Goal: Information Seeking & Learning: Learn about a topic

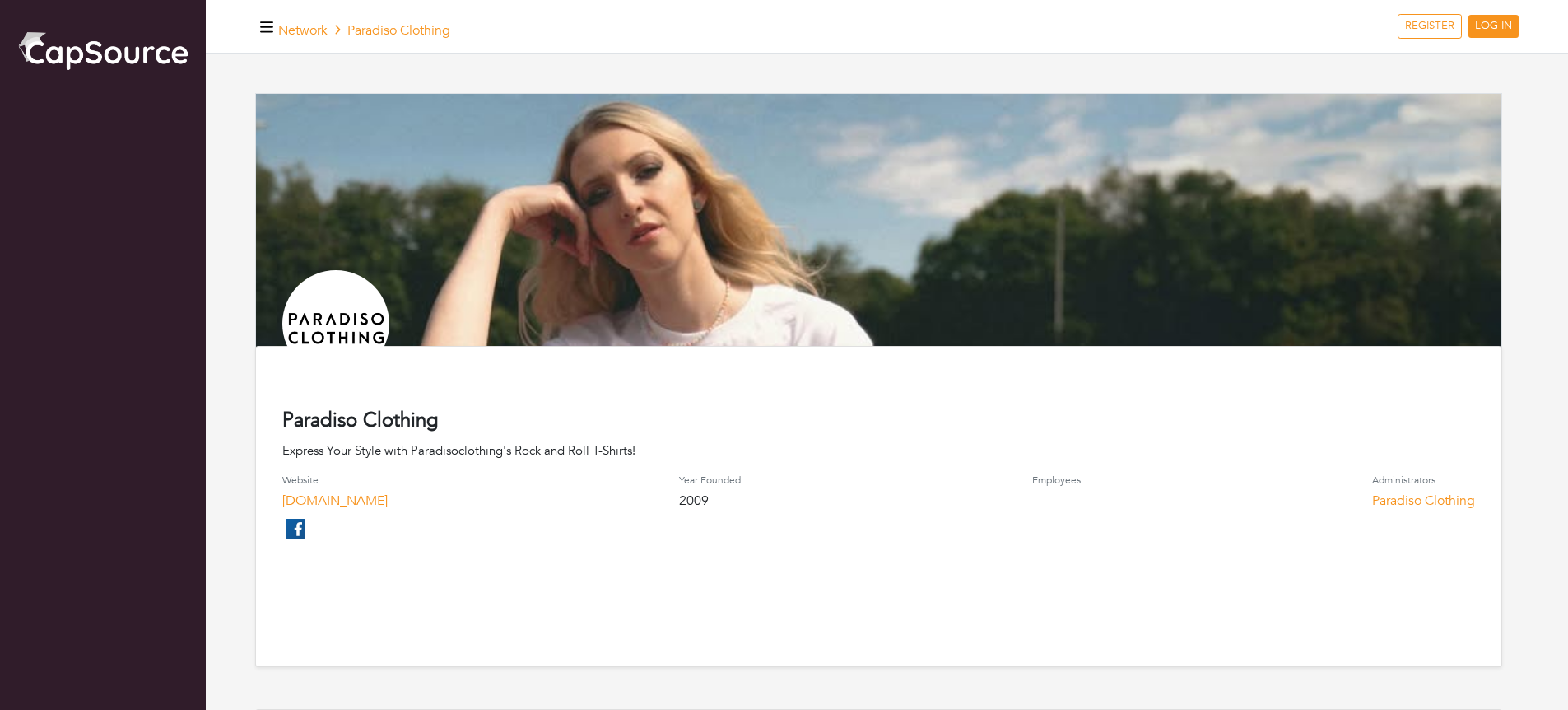
click at [555, 477] on div "Website www.paradisoclothing.com Year Founded 2009 Employees Administrators Par…" at bounding box center [879, 508] width 1193 height 67
drag, startPoint x: 280, startPoint y: 452, endPoint x: 714, endPoint y: 452, distance: 434.0
click at [714, 452] on div "Paradiso Clothing Express Your Style with Paradisoclothing's Rock and Roll T-Sh…" at bounding box center [879, 507] width 1247 height 321
copy div "Express Your Style with Paradisoclothing's Rock and Roll T-Shirts!"
click at [562, 416] on h4 "Paradiso Clothing" at bounding box center [879, 421] width 1193 height 24
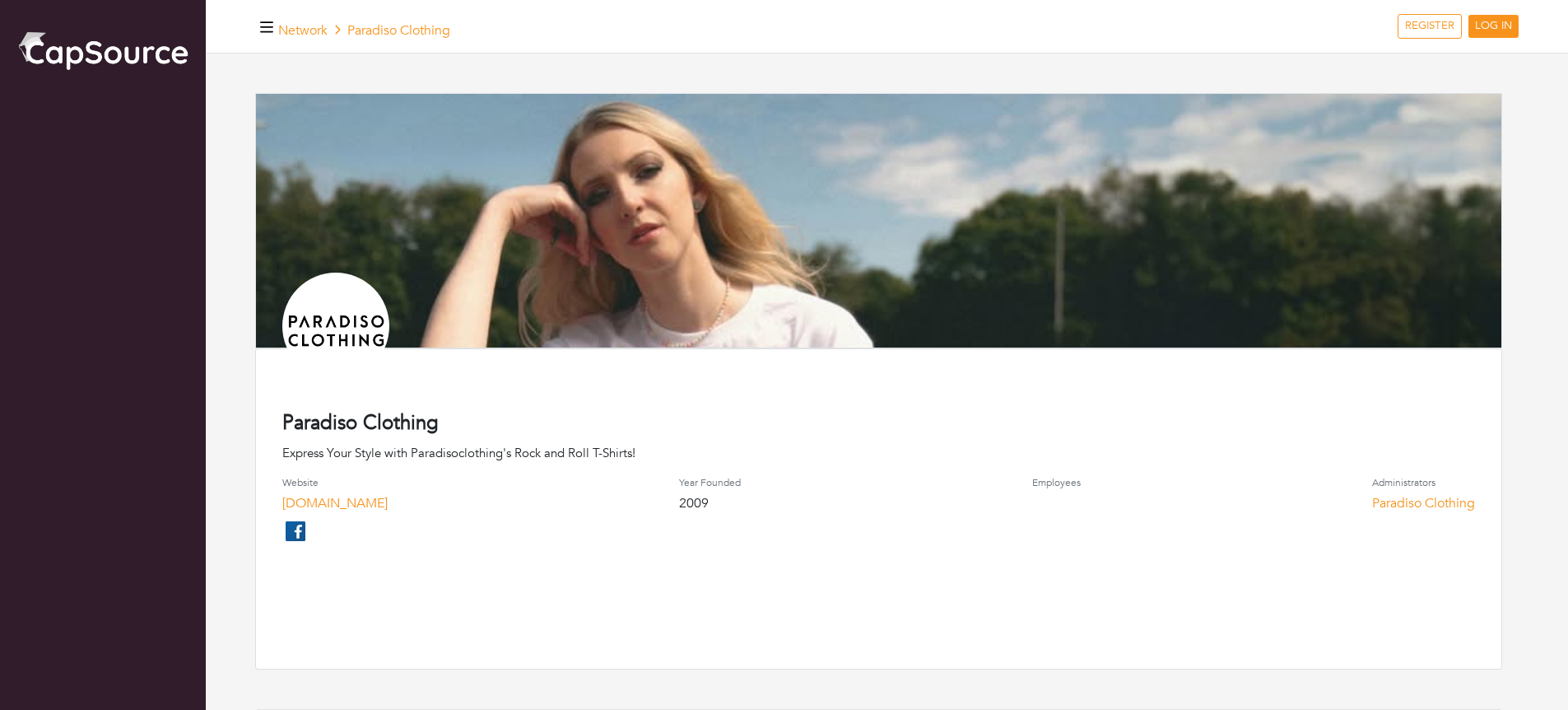
click at [142, 56] on img at bounding box center [103, 50] width 173 height 43
click at [321, 33] on link "Network" at bounding box center [303, 30] width 50 height 18
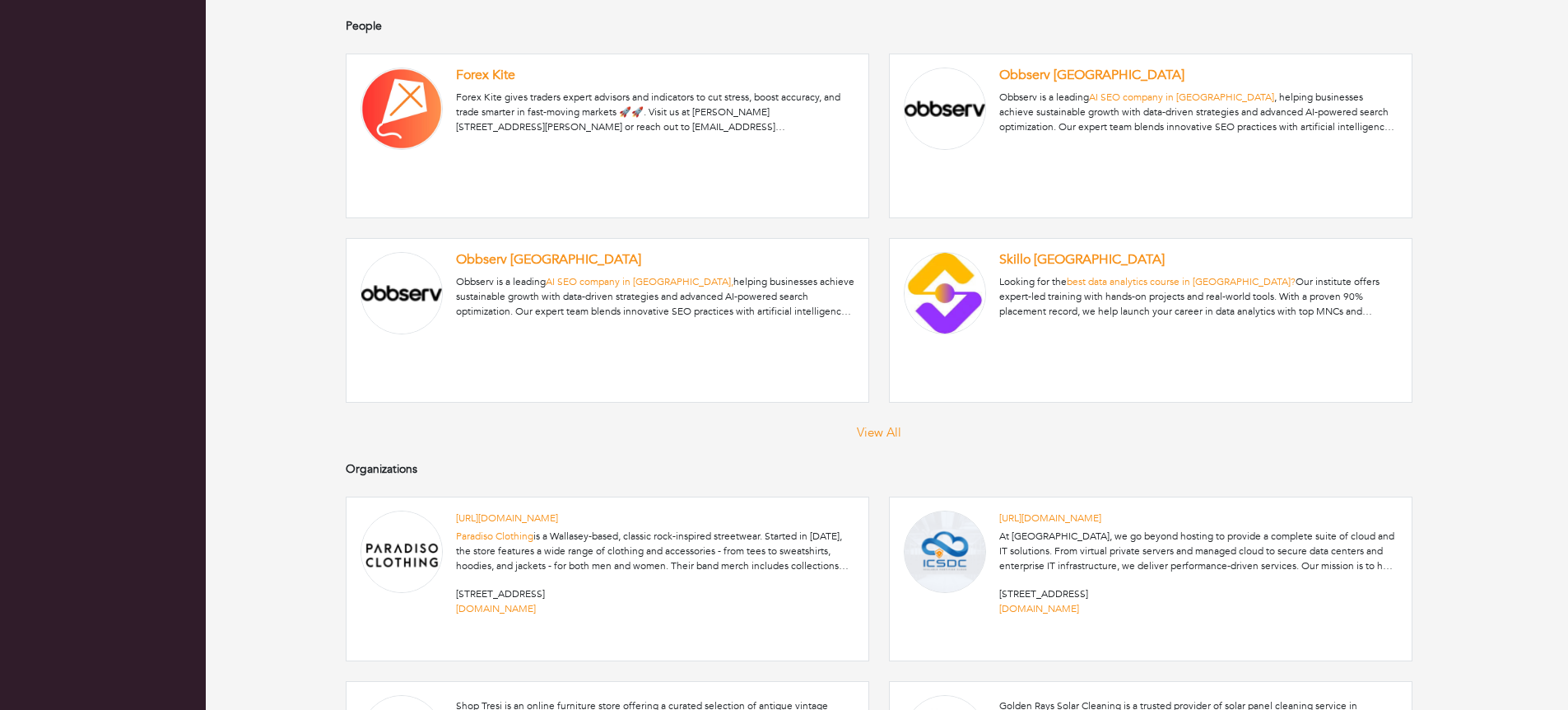
scroll to position [296, 0]
click at [517, 261] on link "Obbserv Udaipur" at bounding box center [548, 257] width 185 height 18
click at [1083, 258] on link "Skillo Villa Bengaluru" at bounding box center [1082, 257] width 165 height 18
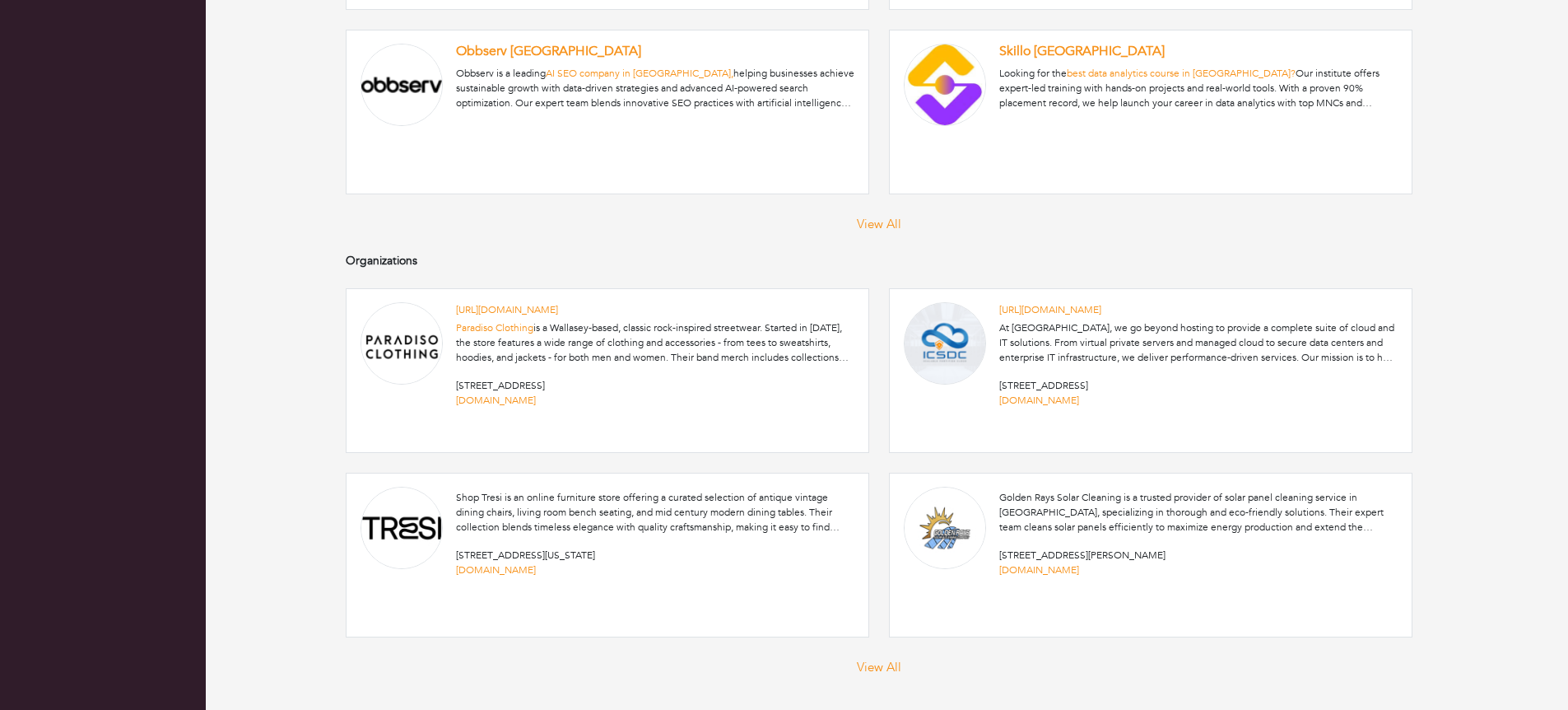
scroll to position [509, 0]
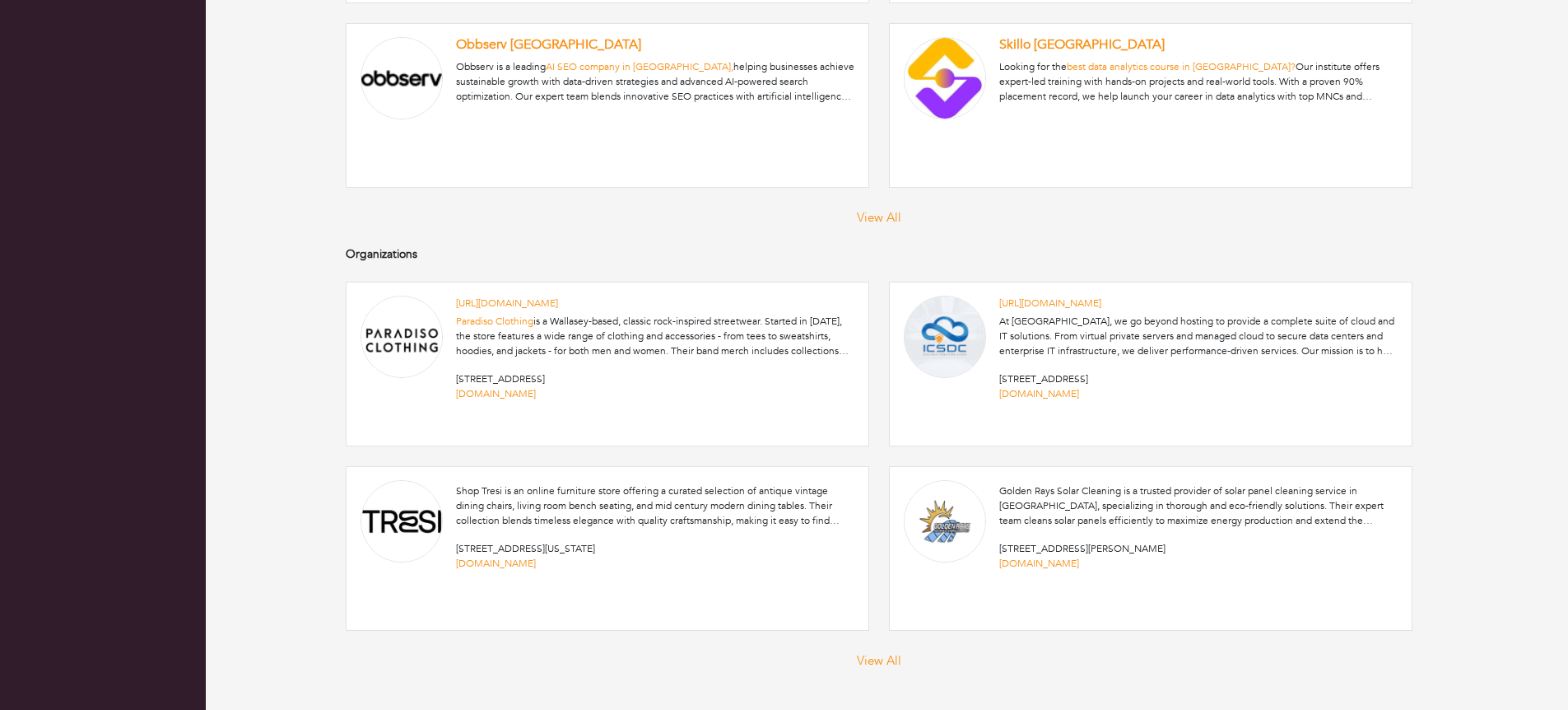
click at [1121, 343] on link at bounding box center [1151, 364] width 522 height 163
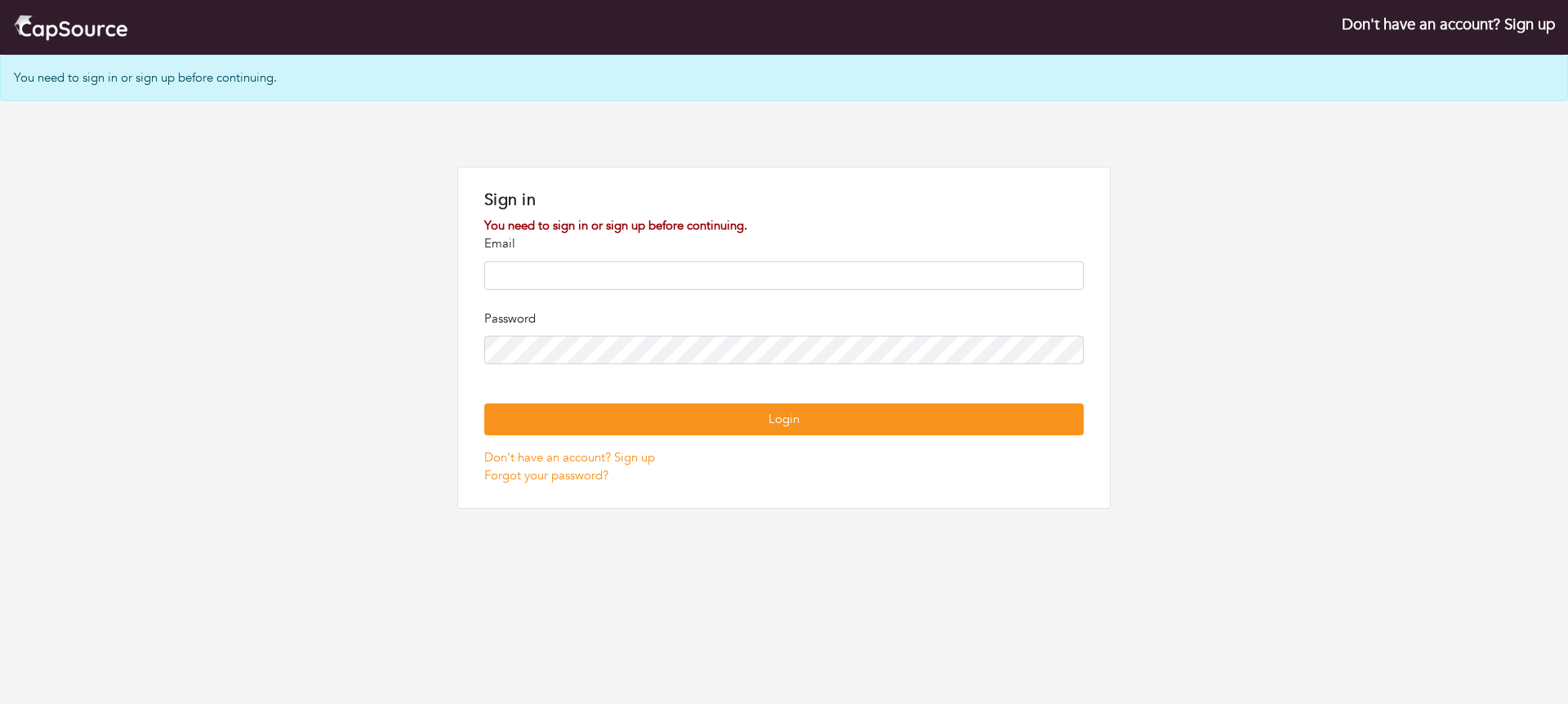
click at [77, 33] on img at bounding box center [70, 27] width 115 height 28
click at [98, 38] on div "Don't have an account? Sign up" at bounding box center [784, 27] width 1568 height 55
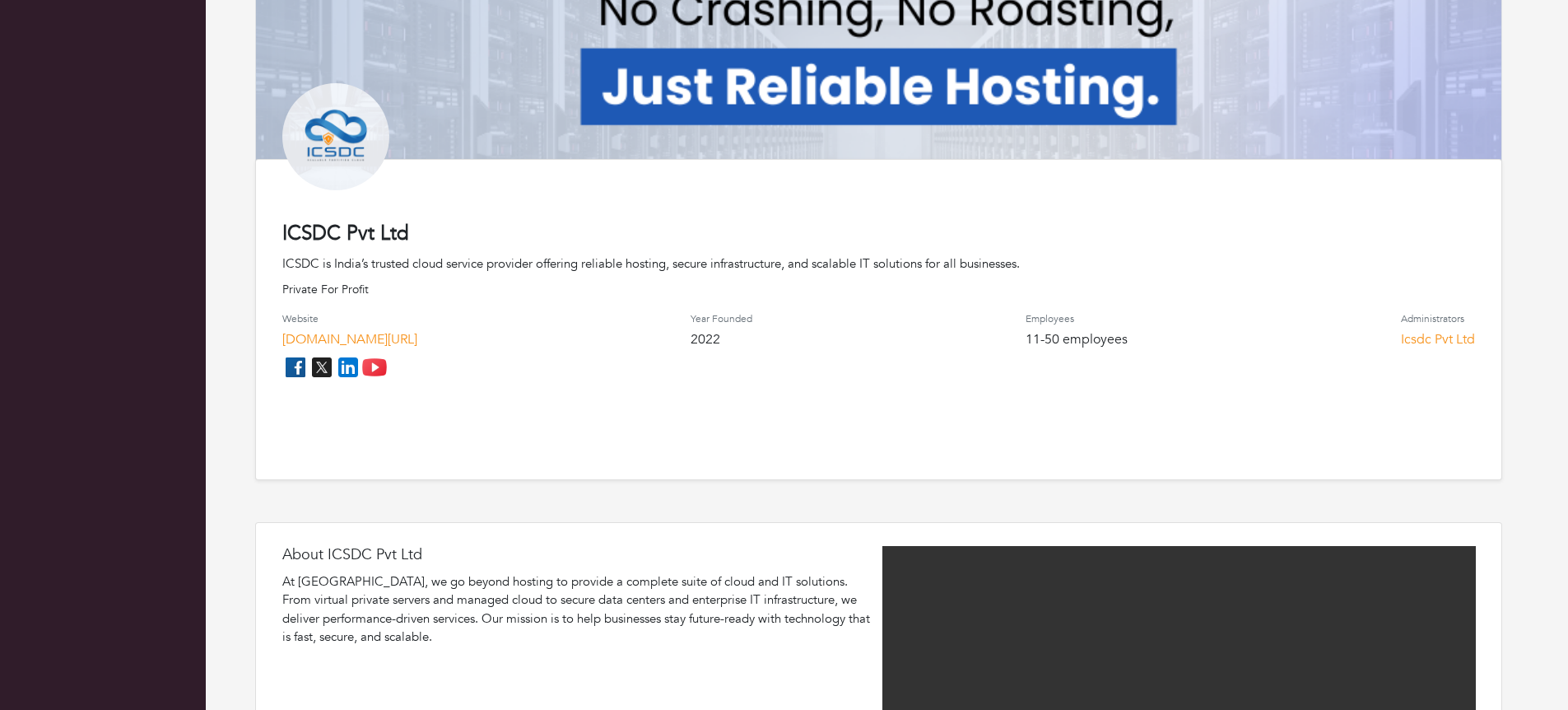
scroll to position [198, 0]
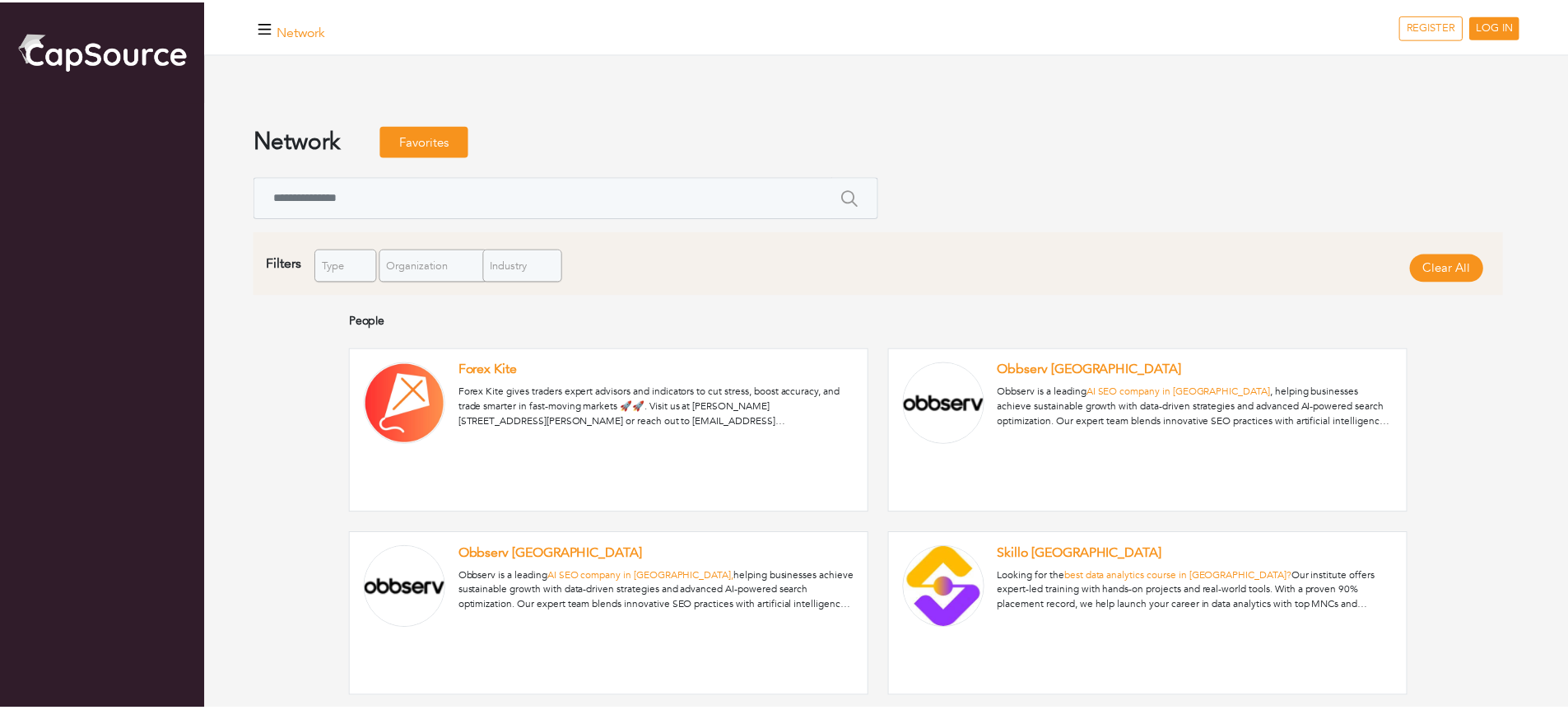
scroll to position [509, 0]
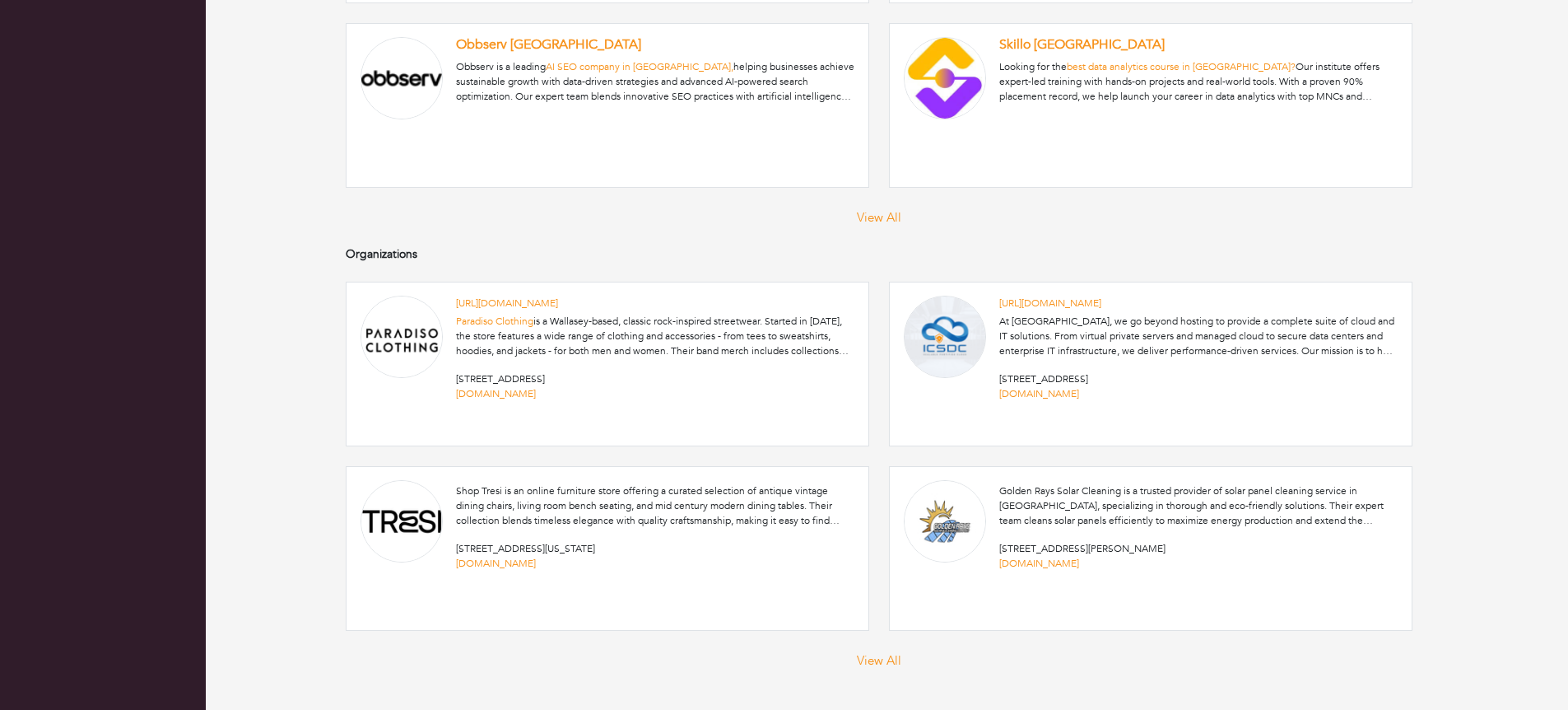
click at [745, 524] on link at bounding box center [607, 548] width 522 height 163
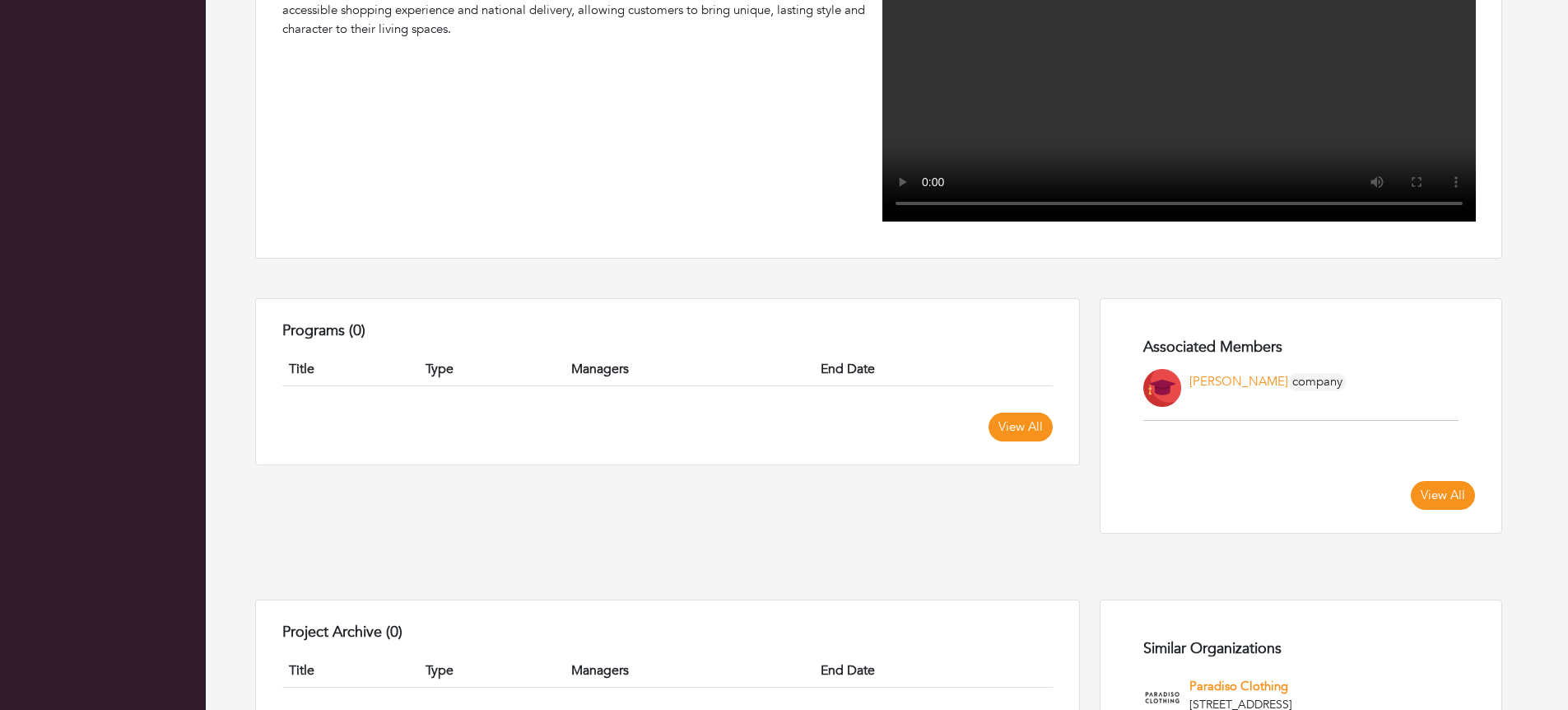
scroll to position [675, 0]
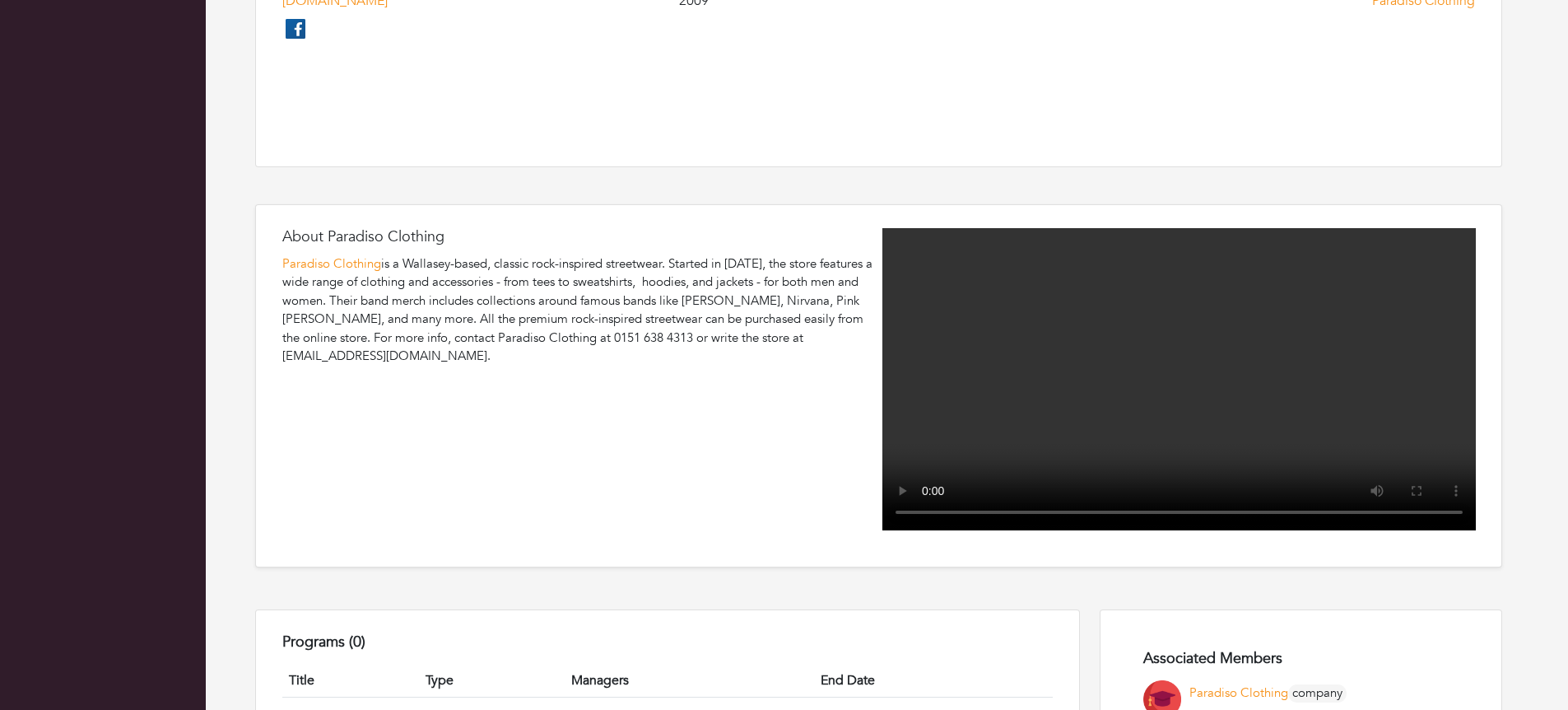
scroll to position [593, 0]
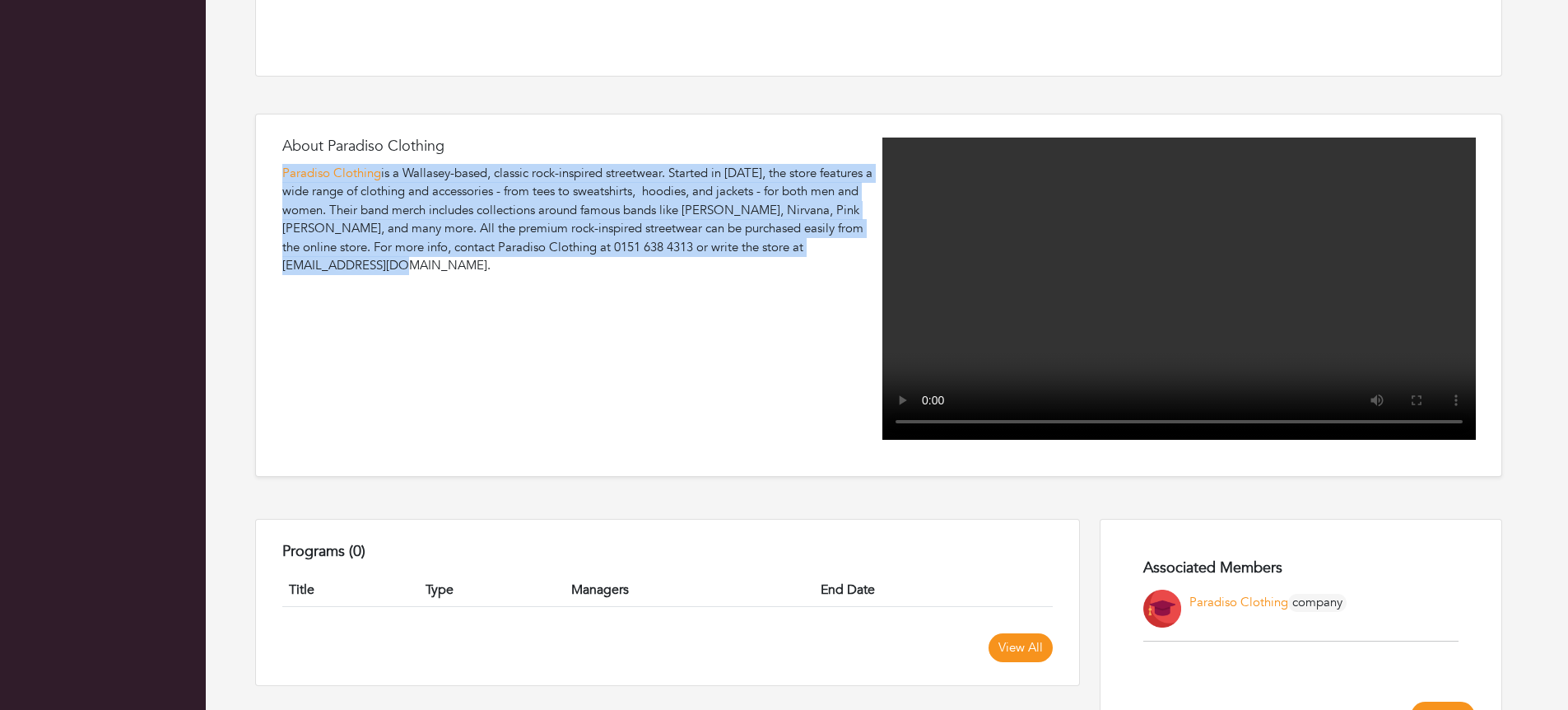
copy div "Paradiso Clothing is a Wallasey-based, classic rock-inspired streetwear. Starte…"
drag, startPoint x: 448, startPoint y: 269, endPoint x: 277, endPoint y: 178, distance: 193.7
click at [277, 178] on div "About Paradiso Clothing Paradiso Clothing is a Wallasey-based, classic rock-ins…" at bounding box center [879, 295] width 1247 height 363
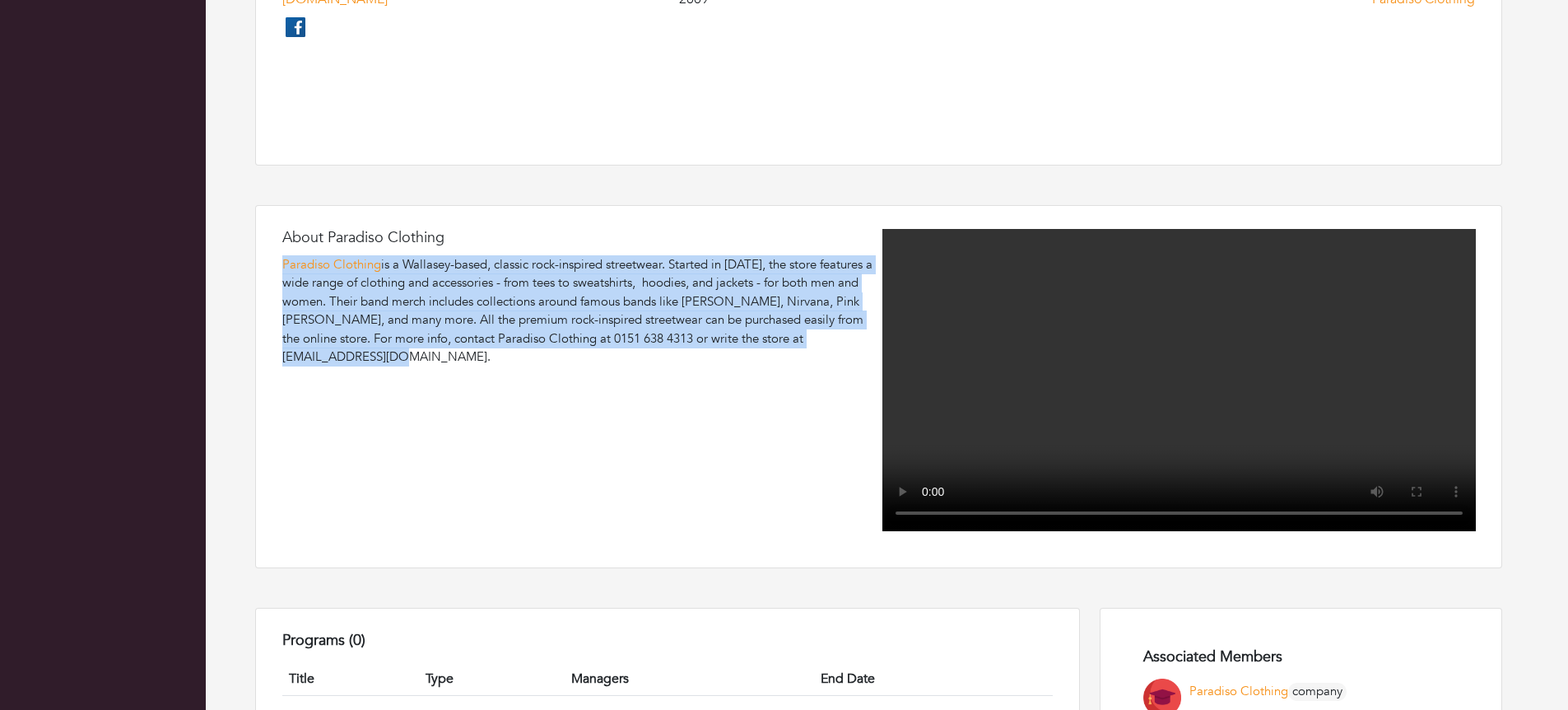
scroll to position [493, 0]
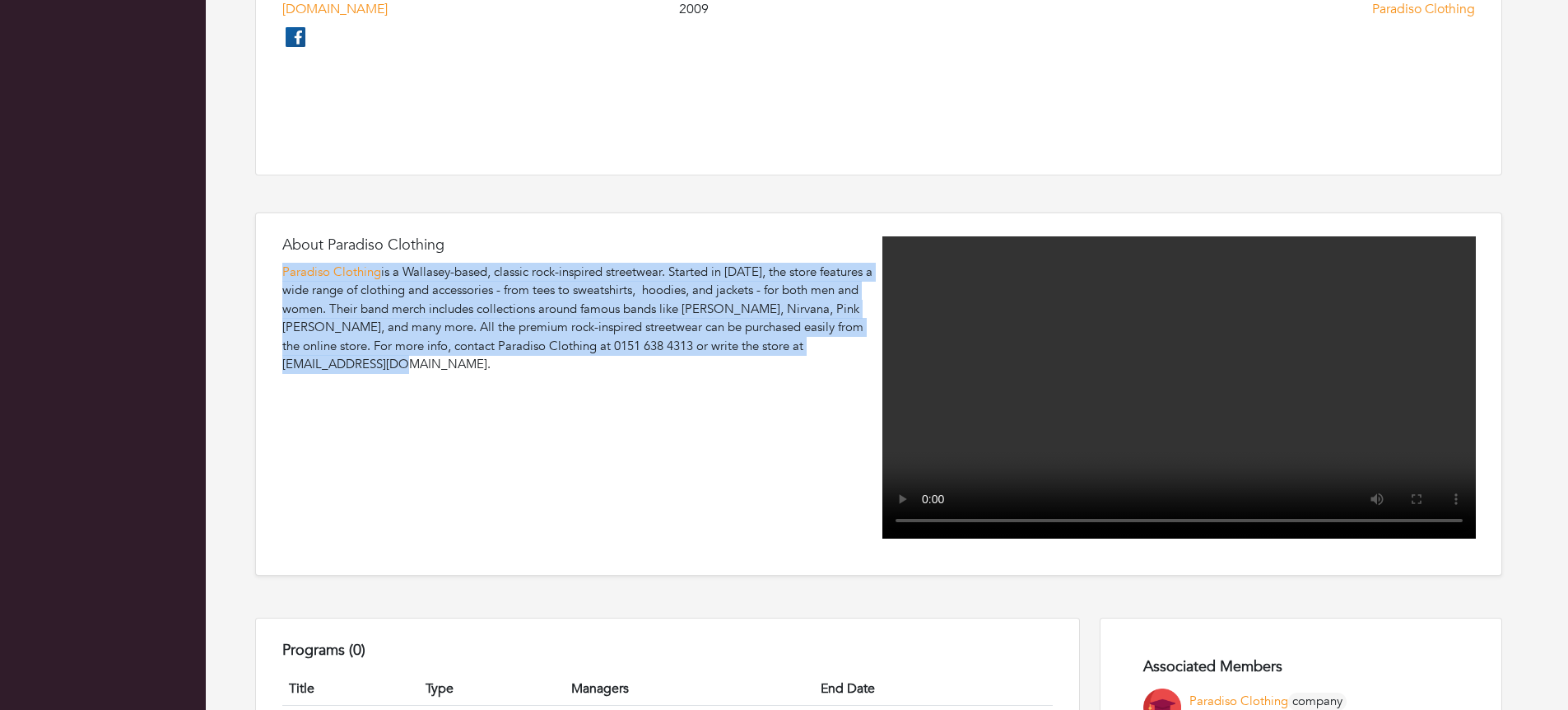
drag, startPoint x: 565, startPoint y: 374, endPoint x: 541, endPoint y: 373, distance: 24.0
click at [565, 375] on div "About Paradiso Clothing Paradiso Clothing is a Wallasey-based, classic rock-ins…" at bounding box center [579, 387] width 594 height 302
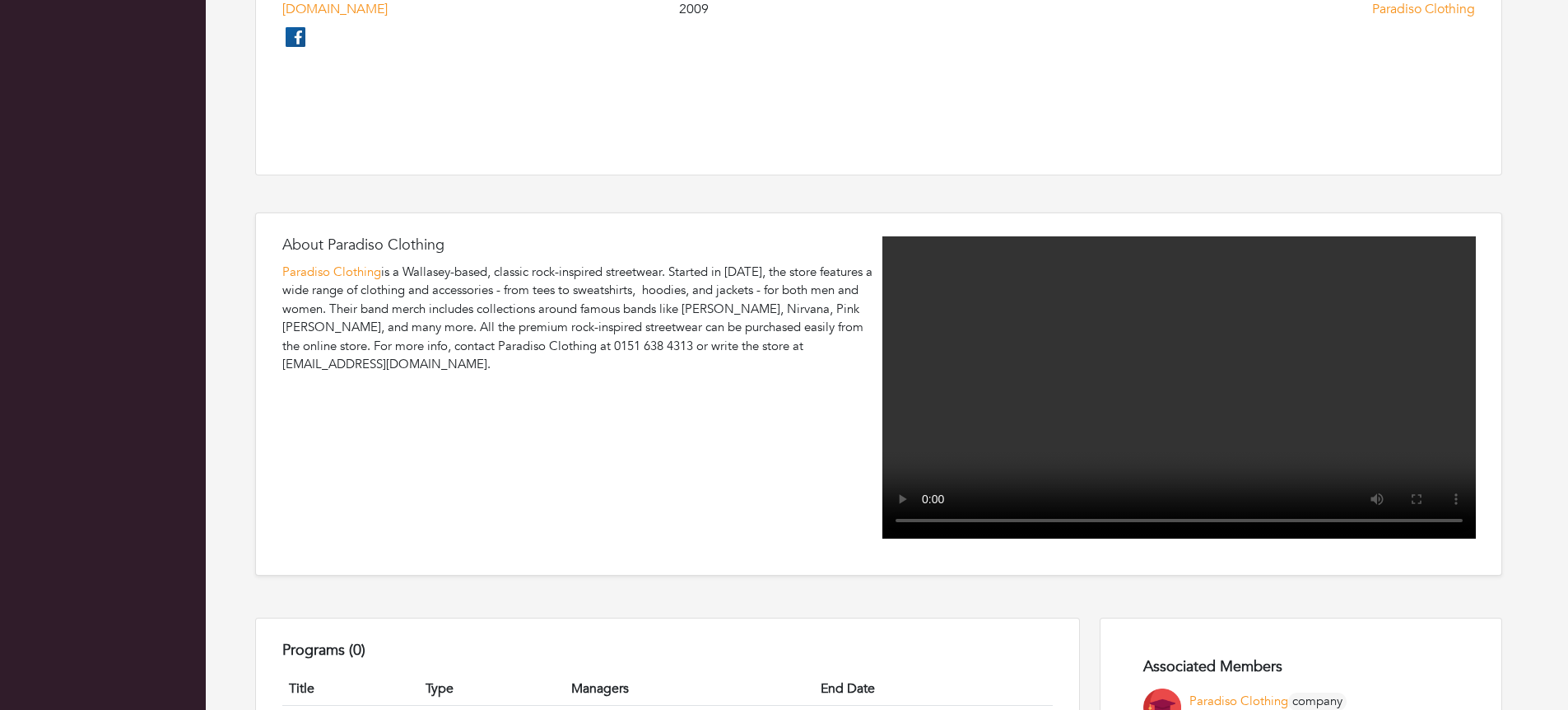
click at [493, 248] on h4 "About Paradiso Clothing" at bounding box center [579, 245] width 594 height 18
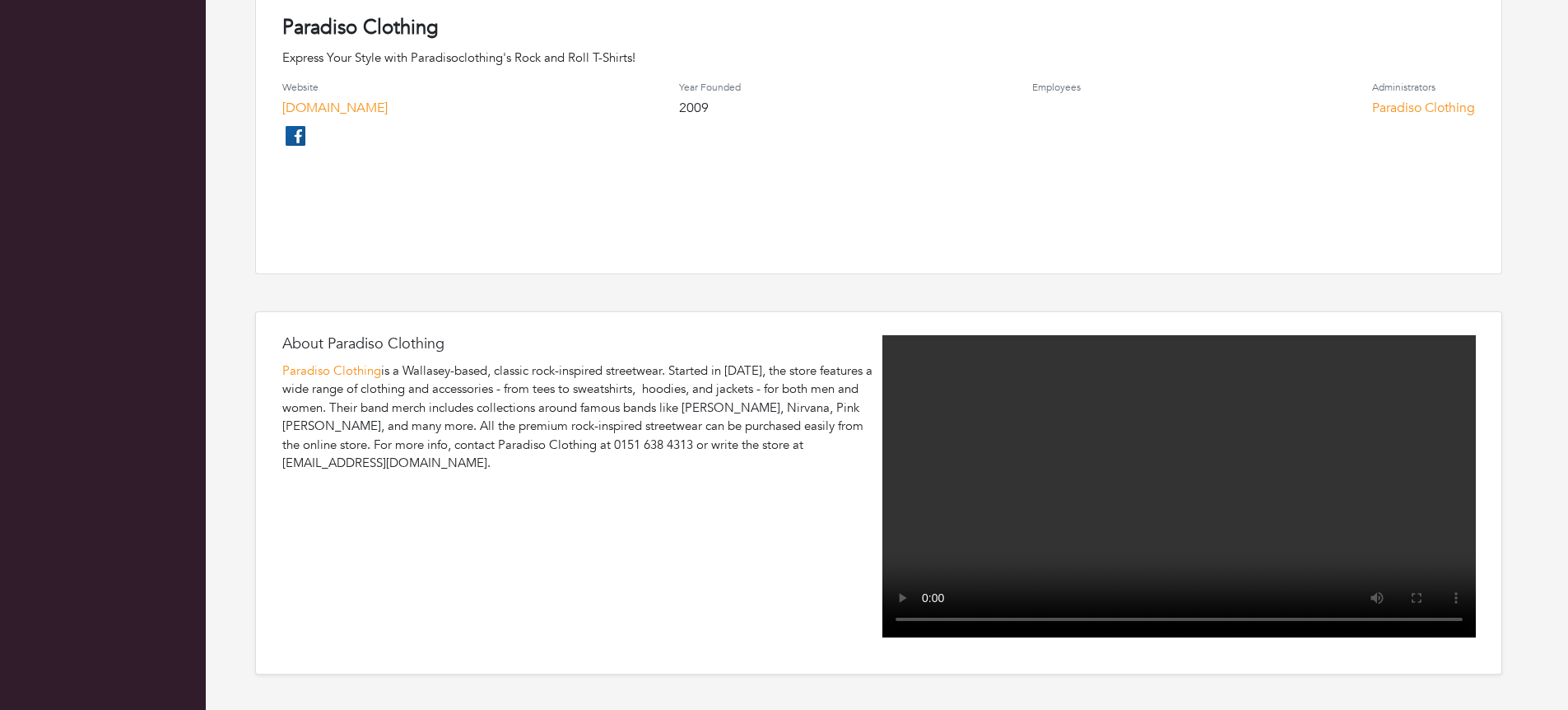
scroll to position [198, 0]
